Goal: Task Accomplishment & Management: Manage account settings

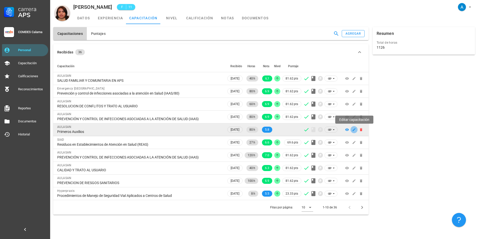
click at [353, 131] on icon "button" at bounding box center [354, 129] width 3 height 3
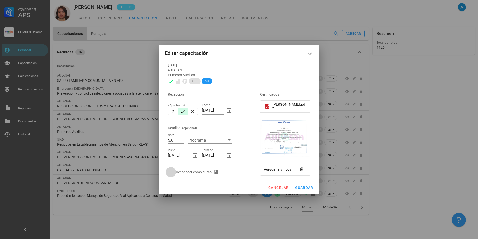
click at [174, 171] on div at bounding box center [171, 172] width 9 height 9
checkbox input "true"
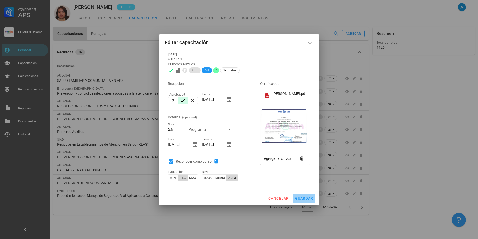
click at [299, 197] on span "guardar" at bounding box center [304, 199] width 19 height 4
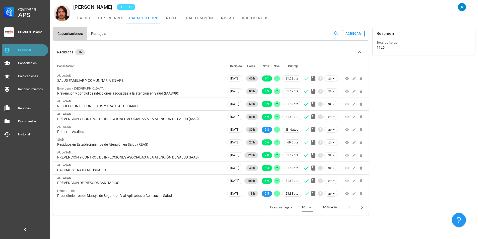
click at [38, 46] on div "Personal" at bounding box center [32, 50] width 28 height 8
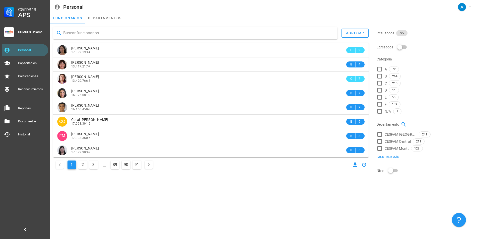
click at [106, 34] on input "text" at bounding box center [198, 33] width 270 height 8
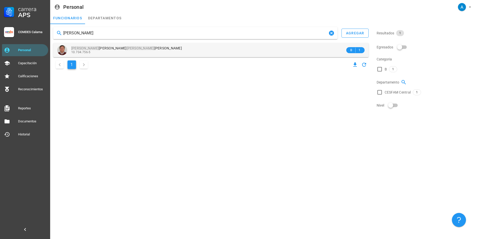
type input "[PERSON_NAME]"
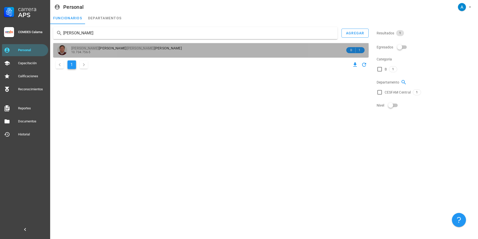
click at [127, 47] on mark "[PERSON_NAME]" at bounding box center [141, 48] width 28 height 4
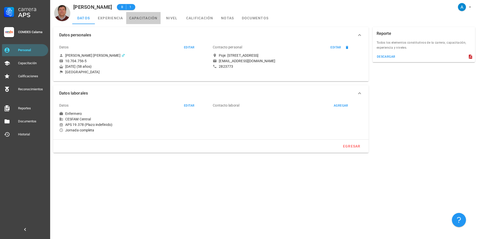
click at [142, 17] on link "capacitación" at bounding box center [143, 18] width 34 height 12
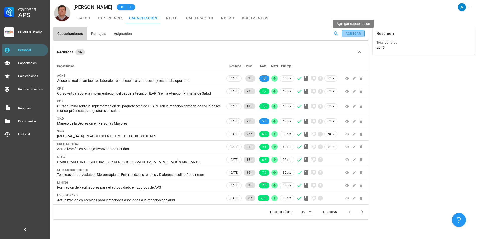
click at [348, 35] on div "agregar" at bounding box center [353, 34] width 16 height 4
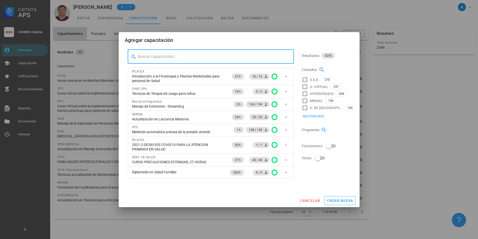
click at [156, 58] on input "text" at bounding box center [214, 57] width 152 height 8
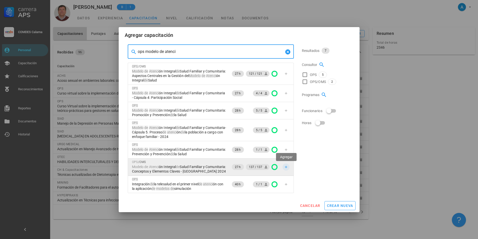
type input "ops modelo de atenci"
click at [285, 168] on icon "button" at bounding box center [286, 167] width 4 height 4
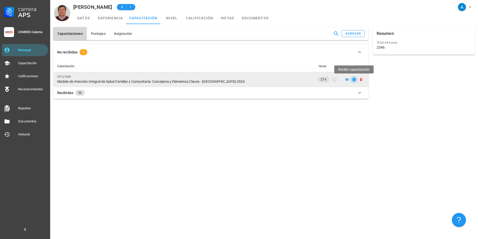
click at [354, 80] on icon "button" at bounding box center [354, 79] width 3 height 3
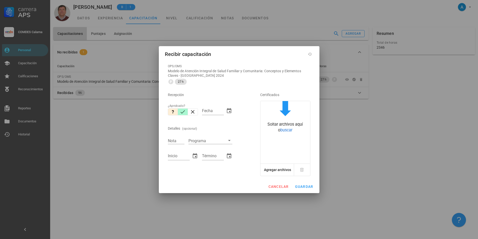
click at [183, 114] on icon "button" at bounding box center [183, 112] width 6 height 6
type input "[DATE]"
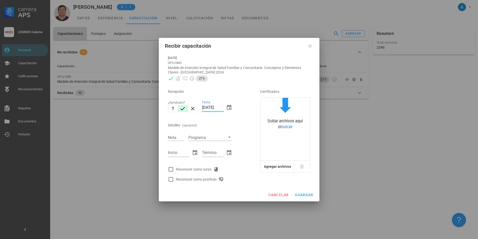
drag, startPoint x: 207, startPoint y: 108, endPoint x: 202, endPoint y: 108, distance: 5.3
click at [202, 108] on div "Fecha [DATE]" at bounding box center [217, 109] width 34 height 22
click at [176, 136] on input "Nota" at bounding box center [176, 137] width 17 height 7
type input "7,0"
click at [176, 151] on input "Inicio" at bounding box center [179, 153] width 22 height 8
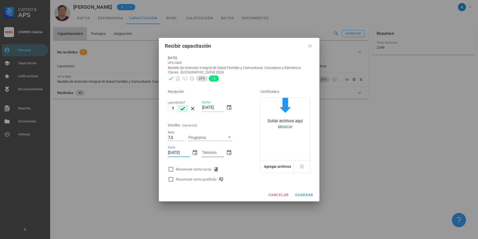
type input "[DATE]"
click at [212, 152] on input "Término" at bounding box center [213, 153] width 22 height 8
type input "[DATE]"
click at [170, 152] on input "[DATE]" at bounding box center [179, 153] width 22 height 8
type input "[DATE]"
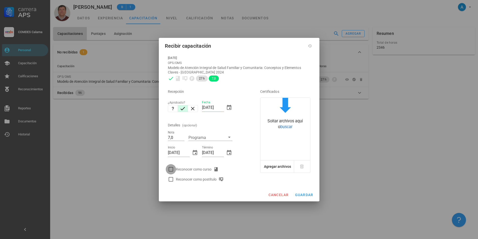
click at [172, 170] on div at bounding box center [171, 169] width 9 height 9
checkbox input "true"
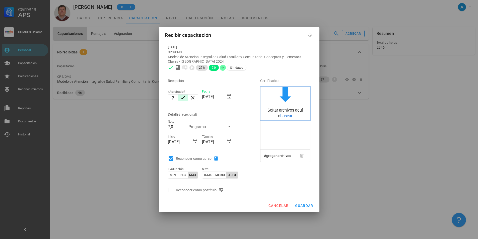
click at [283, 117] on span "buscar" at bounding box center [286, 116] width 12 height 5
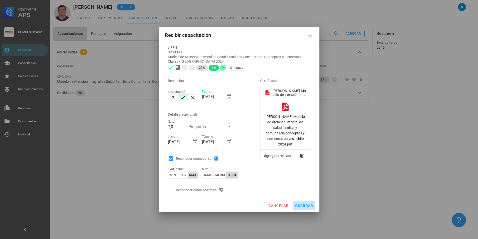
click at [311, 203] on button "guardar" at bounding box center [304, 205] width 23 height 9
